Goal: Information Seeking & Learning: Learn about a topic

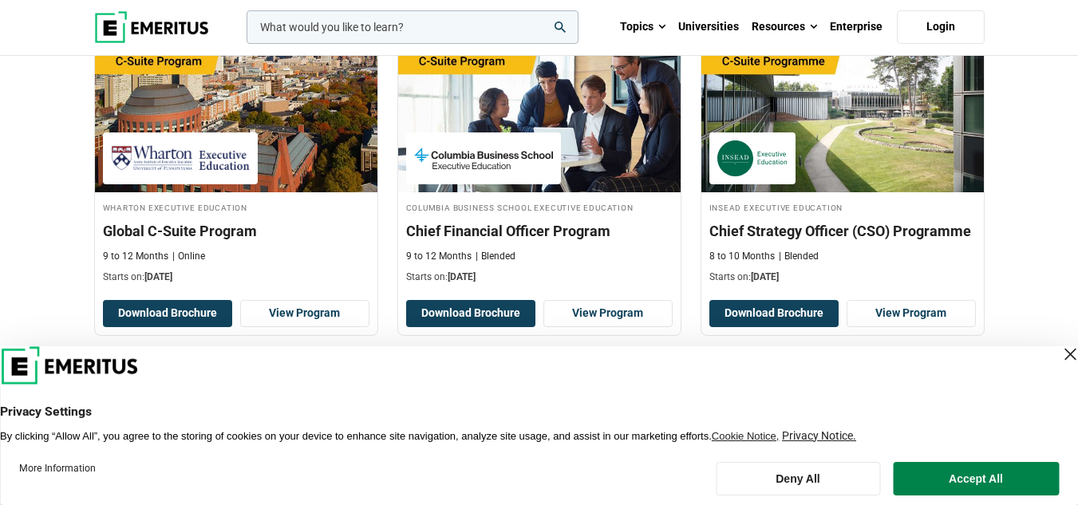
click at [1059, 353] on div "Close Layer" at bounding box center [1070, 354] width 22 height 22
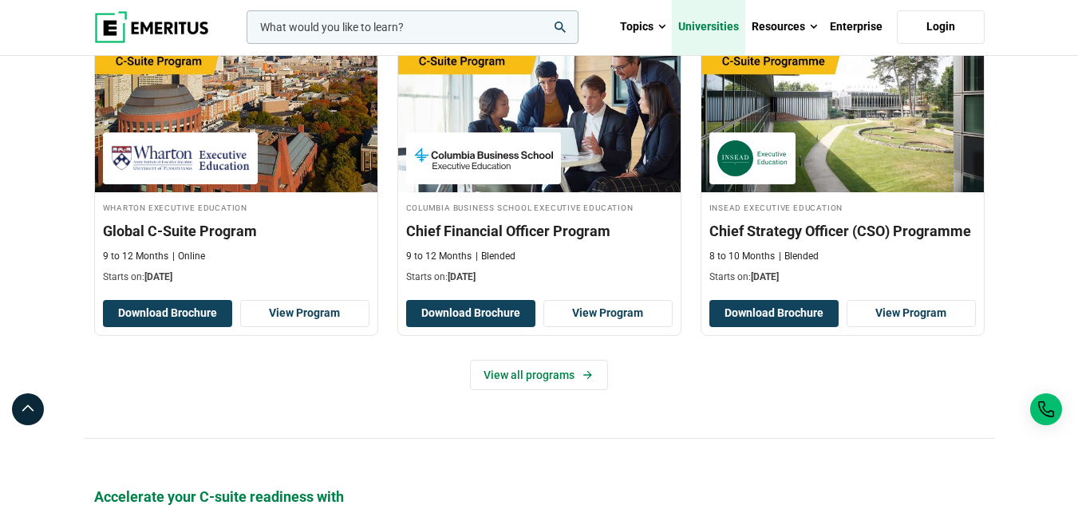
click at [717, 19] on link "Universities" at bounding box center [708, 27] width 73 height 56
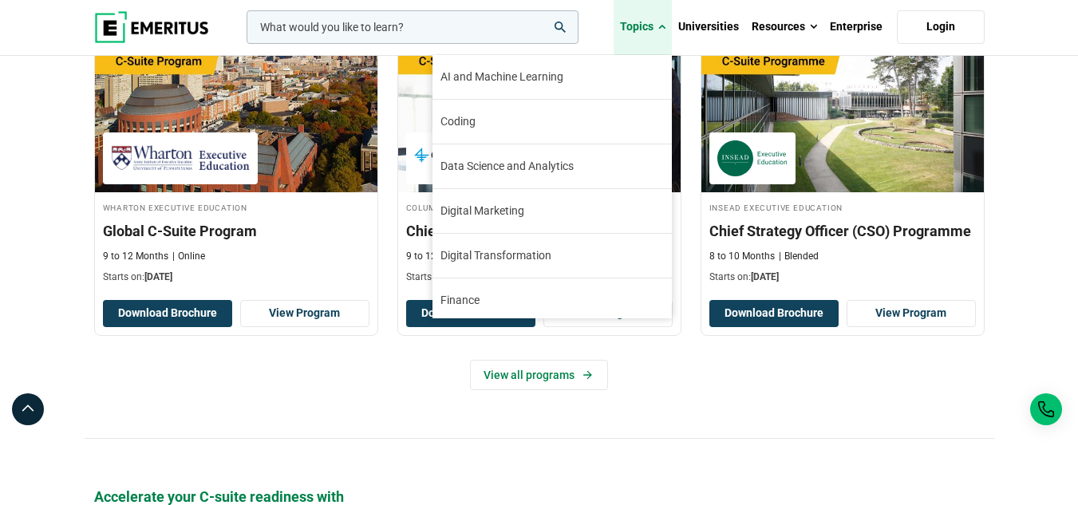
click at [651, 28] on link "Topics" at bounding box center [643, 27] width 58 height 56
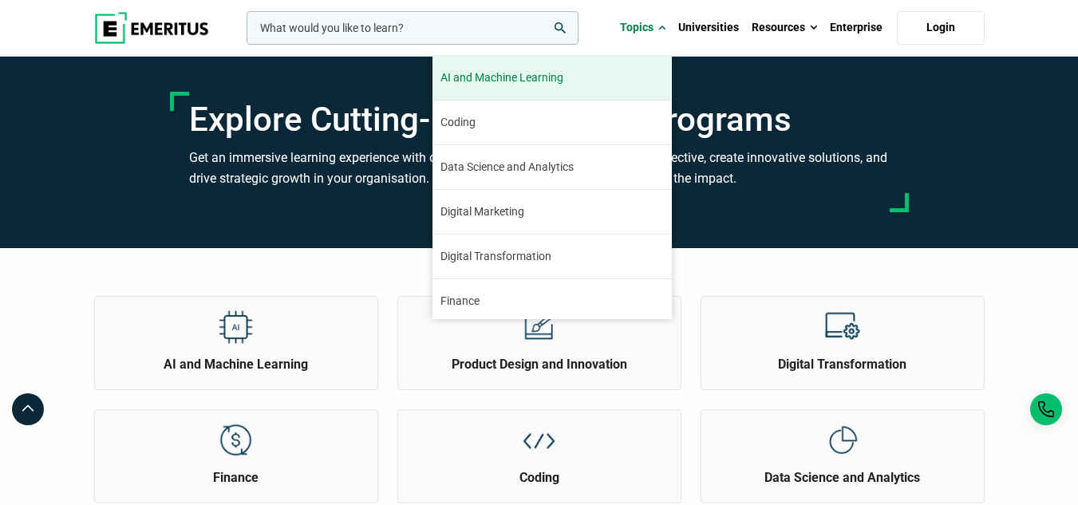
click at [600, 85] on link "AI and Machine Learning By 2023, 40 percent of infrastructure and operations te…" at bounding box center [551, 78] width 239 height 44
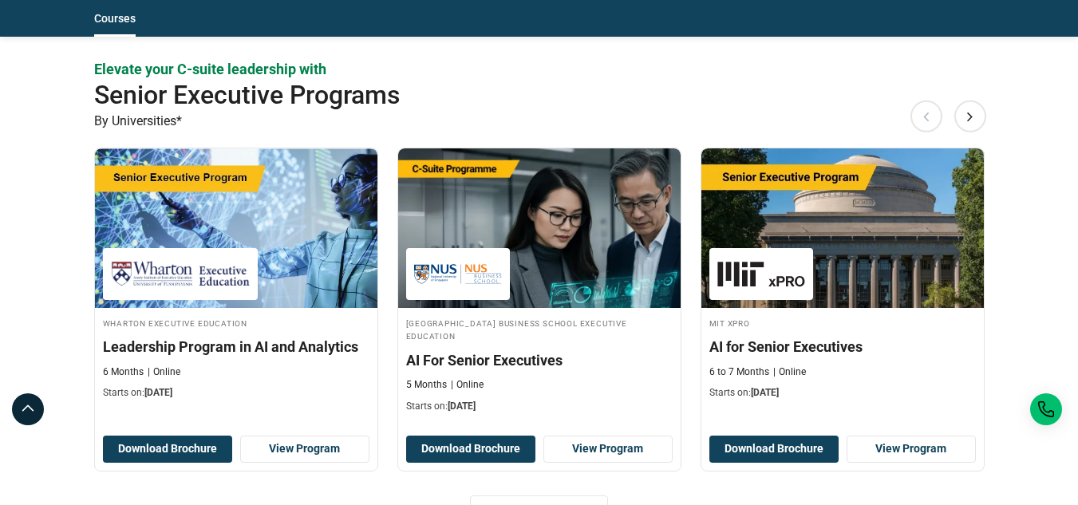
scroll to position [798, 0]
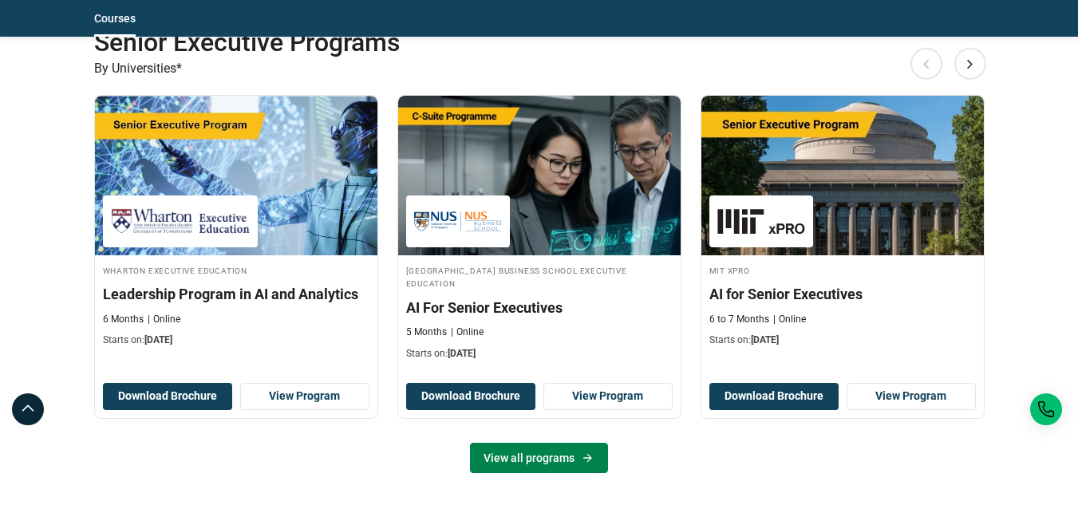
click at [530, 452] on link "View all programs" at bounding box center [539, 458] width 138 height 30
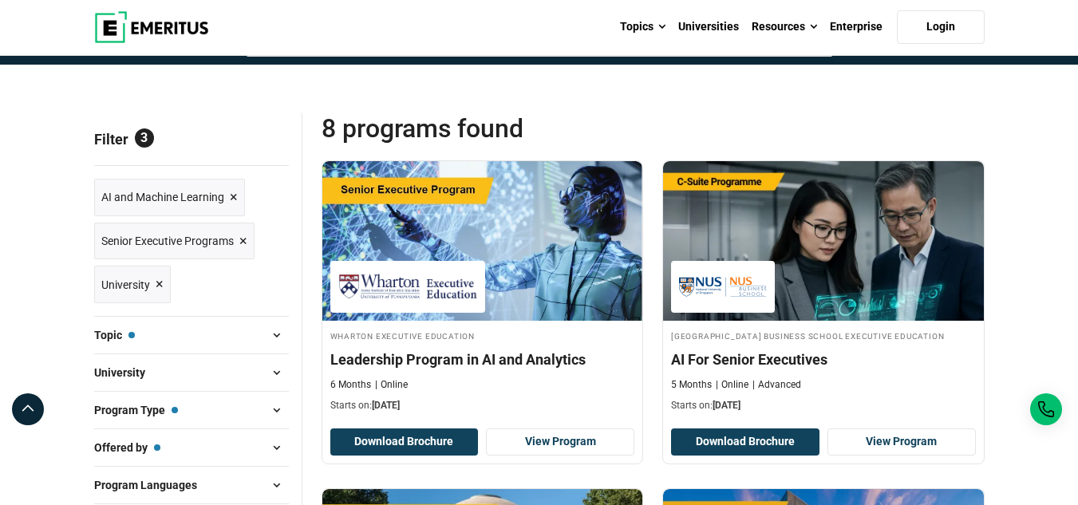
scroll to position [160, 0]
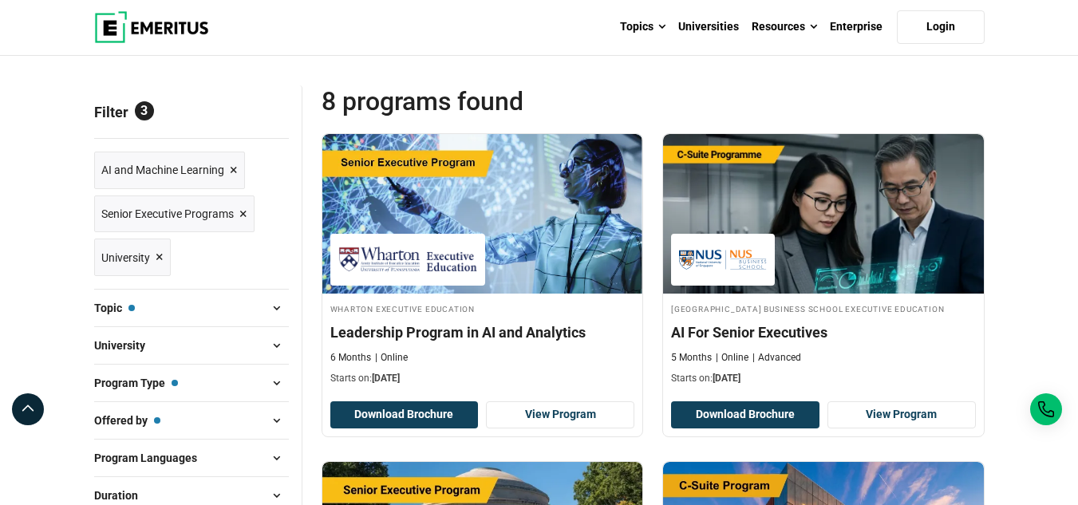
click at [243, 211] on span "×" at bounding box center [243, 214] width 8 height 23
click at [244, 213] on span "×" at bounding box center [243, 214] width 8 height 23
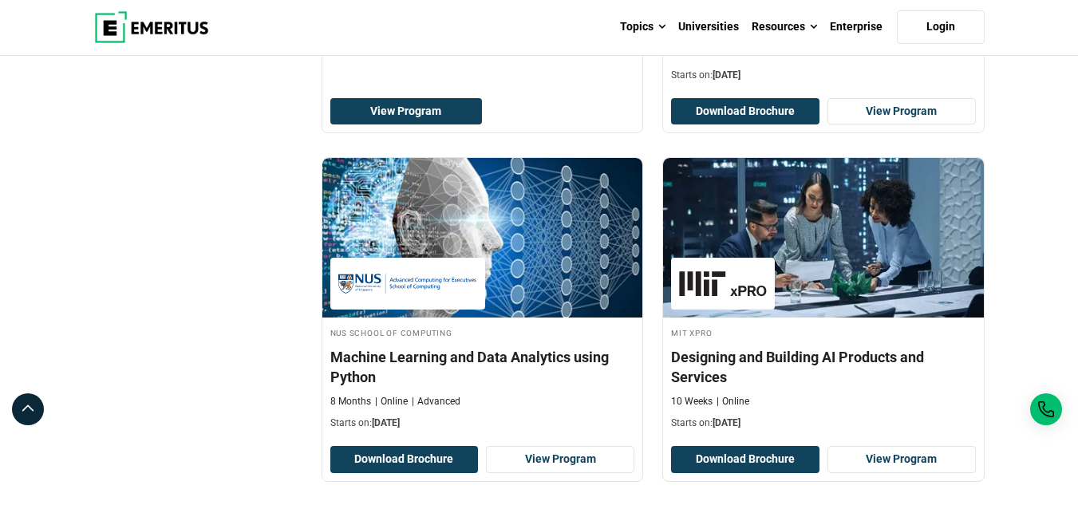
scroll to position [1596, 0]
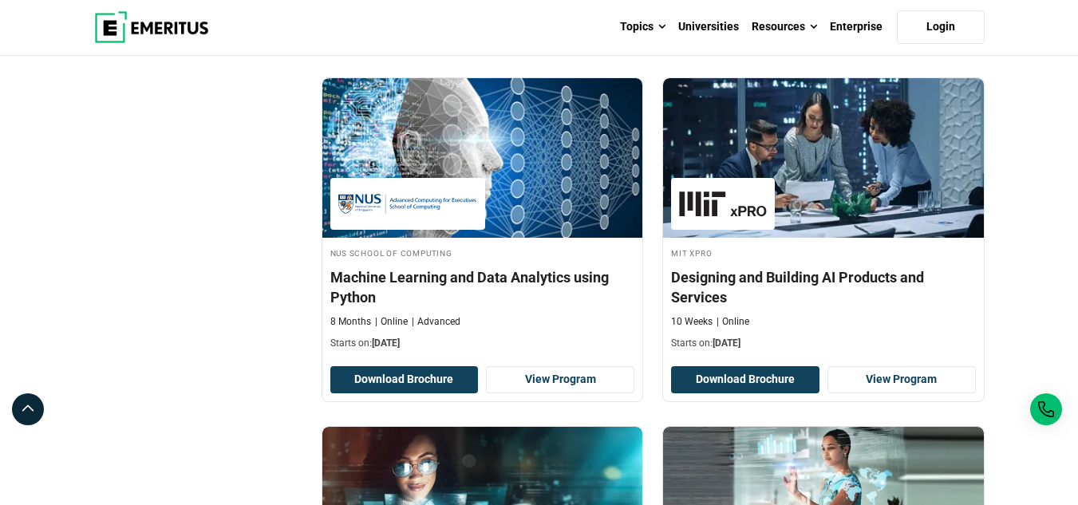
drag, startPoint x: 353, startPoint y: 287, endPoint x: 231, endPoint y: 320, distance: 126.4
click at [231, 320] on div "Filter 2 Reset all × AI and Machine Learning × University × Filters 2 Reset Fil…" at bounding box center [198, 488] width 227 height 3679
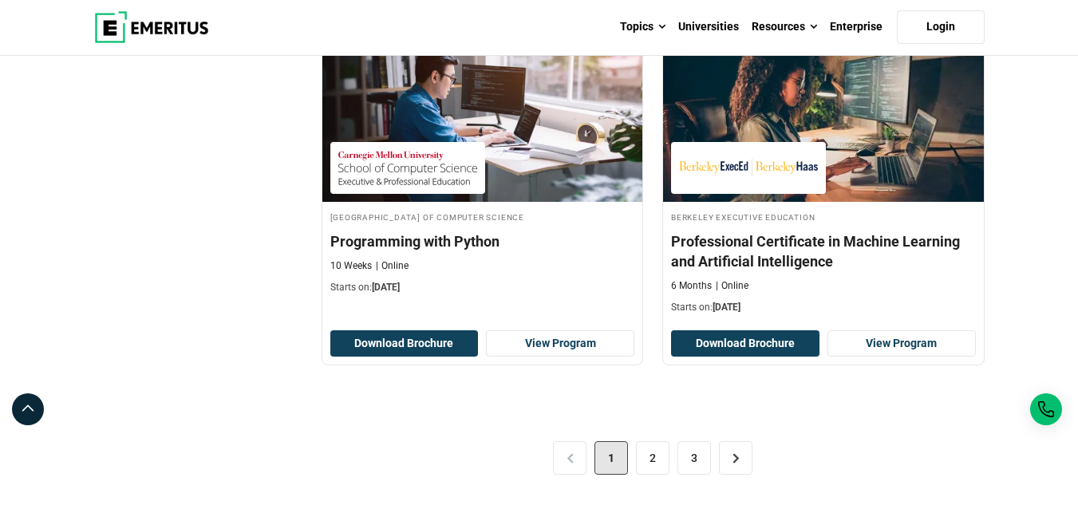
scroll to position [3431, 0]
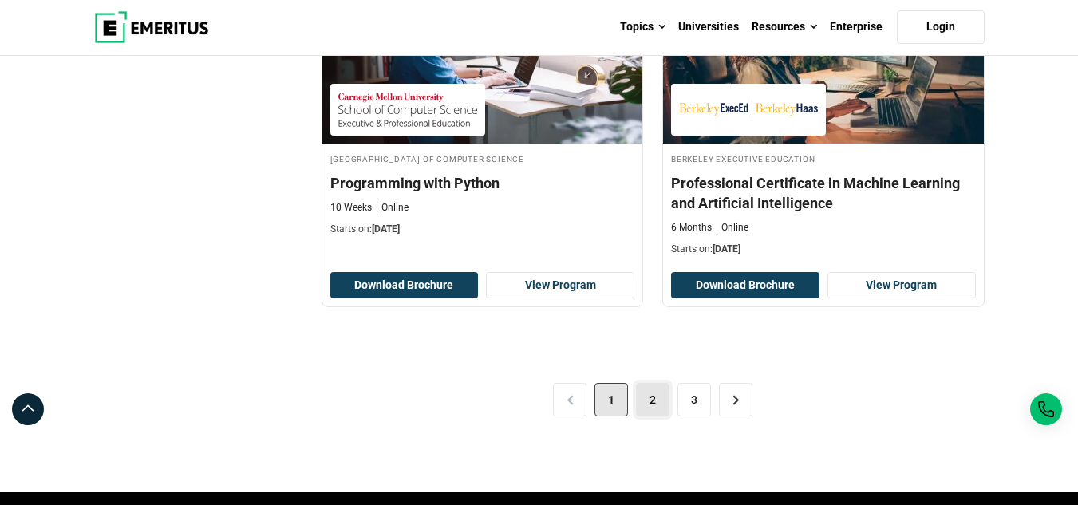
click at [644, 398] on link "2" at bounding box center [653, 400] width 34 height 34
click at [662, 400] on link "2" at bounding box center [653, 400] width 34 height 34
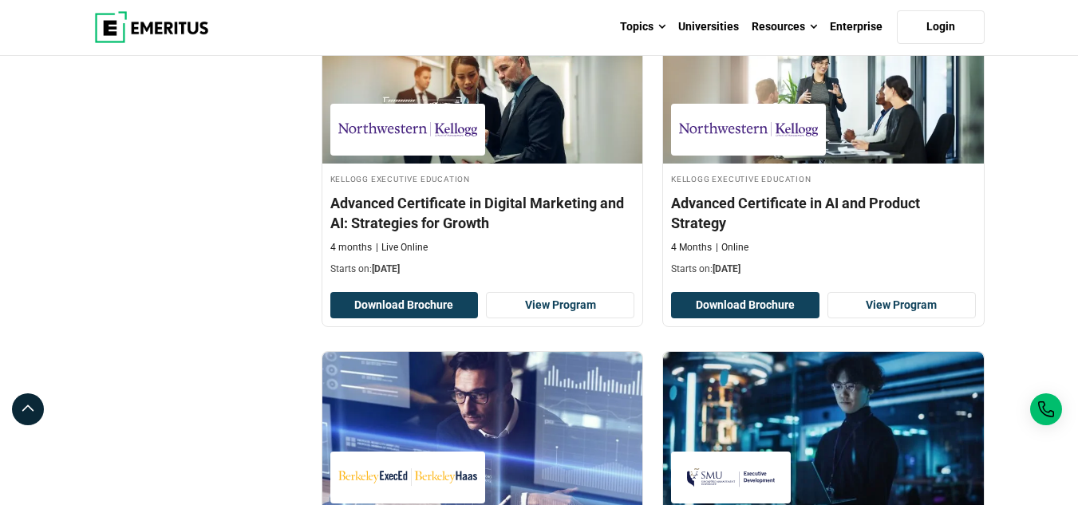
scroll to position [638, 0]
